Goal: Task Accomplishment & Management: Use online tool/utility

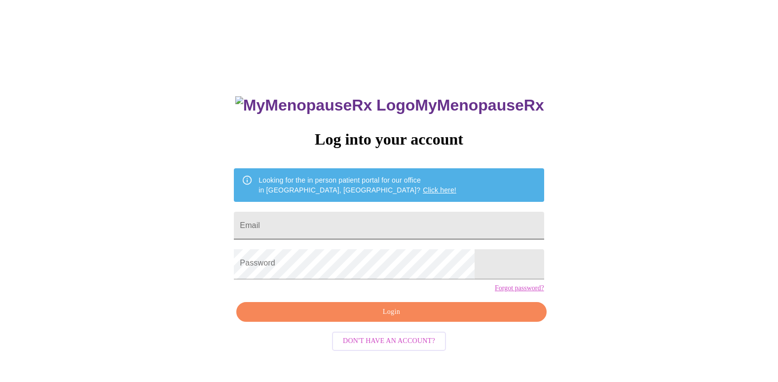
click at [300, 225] on input "Email" at bounding box center [389, 226] width 310 height 28
type input "[EMAIL_ADDRESS][DOMAIN_NAME]"
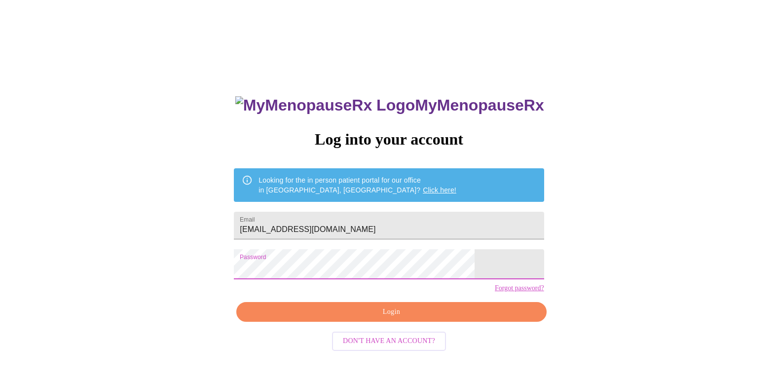
click at [340, 318] on span "Login" at bounding box center [391, 312] width 287 height 12
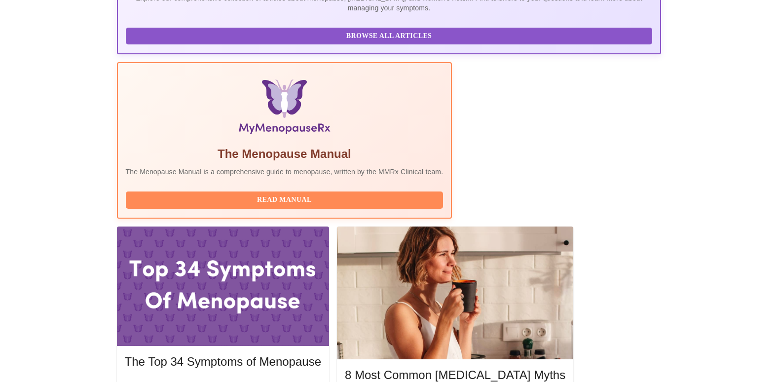
scroll to position [259, 0]
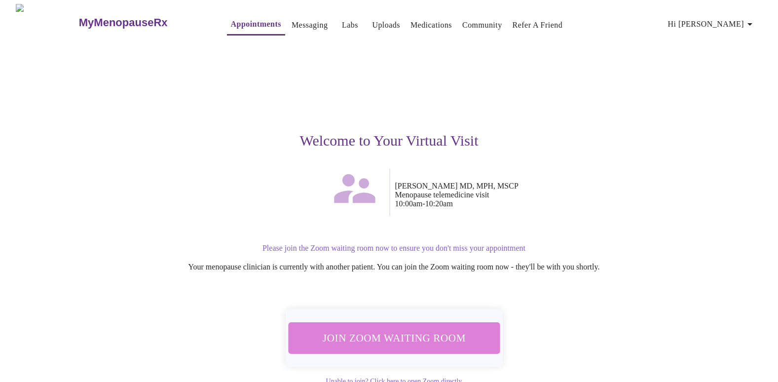
click at [447, 344] on span "Join Zoom Waiting Room" at bounding box center [393, 338] width 189 height 19
